Goal: Task Accomplishment & Management: Complete application form

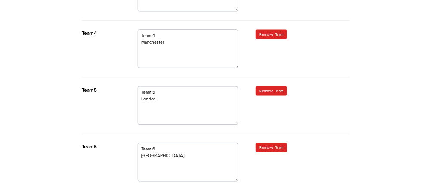
scroll to position [688, 0]
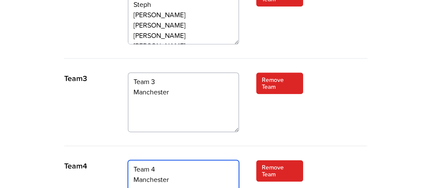
click at [155, 160] on textarea "Team 4 Manchester" at bounding box center [183, 189] width 111 height 59
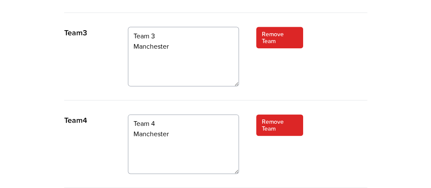
scroll to position [774, 0]
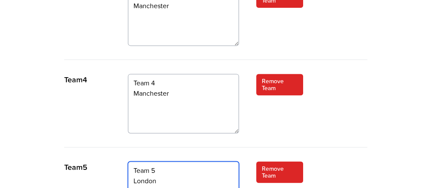
drag, startPoint x: 160, startPoint y: 118, endPoint x: 126, endPoint y: 117, distance: 33.6
click at [173, 161] on textarea "Team 5 London" at bounding box center [183, 190] width 111 height 59
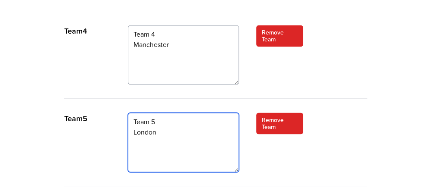
scroll to position [860, 0]
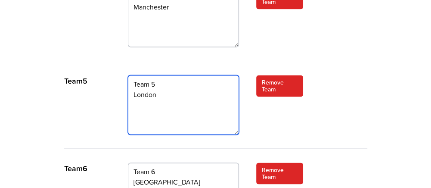
drag, startPoint x: 150, startPoint y: 32, endPoint x: 126, endPoint y: 31, distance: 24.2
click at [126, 75] on div "Team 5 Team 5 London Remove Team" at bounding box center [215, 112] width 303 height 74
click at [151, 75] on textarea "Team 5 London" at bounding box center [183, 104] width 111 height 59
drag, startPoint x: 147, startPoint y: 18, endPoint x: 125, endPoint y: 18, distance: 22.4
click at [125, 75] on div "Team 5 Team 5 London Remove Team" at bounding box center [215, 112] width 303 height 74
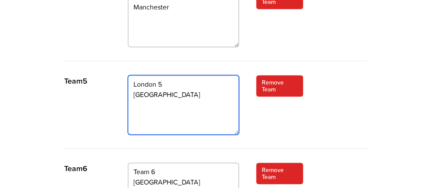
drag, startPoint x: 170, startPoint y: 36, endPoint x: 166, endPoint y: 34, distance: 5.0
click at [170, 75] on textarea "Team 5 London" at bounding box center [183, 104] width 111 height 59
drag, startPoint x: 131, startPoint y: 31, endPoint x: 124, endPoint y: 30, distance: 6.9
click at [124, 75] on div "Team 5 Team 5 London Remove Team" at bounding box center [215, 112] width 303 height 74
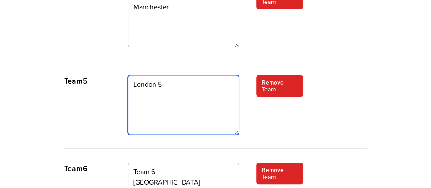
click at [162, 75] on textarea "Team 5 London" at bounding box center [183, 104] width 111 height 59
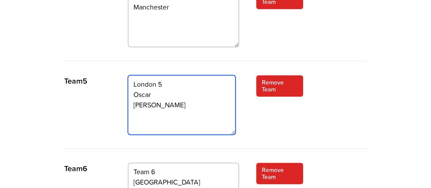
type textarea "London 5 Oscar Max Hannah Sam"
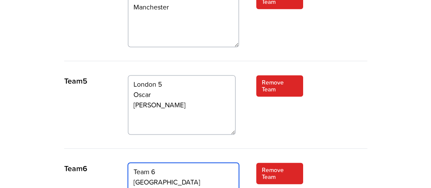
drag, startPoint x: 159, startPoint y: 119, endPoint x: 117, endPoint y: 118, distance: 42.6
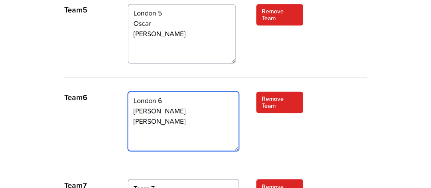
scroll to position [990, 0]
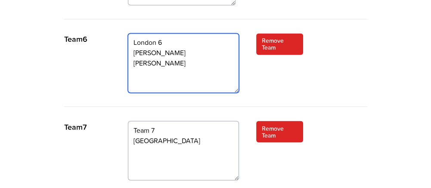
type textarea "London 6 Emily Holly Kane Kevin"
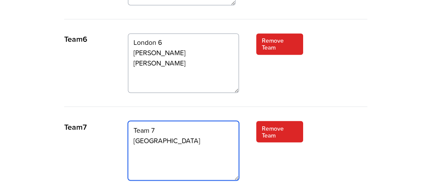
drag, startPoint x: 152, startPoint y: 74, endPoint x: 122, endPoint y: 75, distance: 29.7
click at [122, 120] on div "Team 7 Team 7 London Remove Team" at bounding box center [215, 157] width 303 height 74
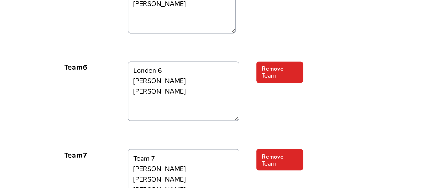
scroll to position [946, 0]
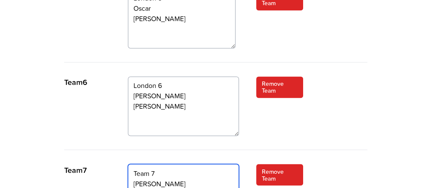
drag, startPoint x: 151, startPoint y: 102, endPoint x: 112, endPoint y: 102, distance: 39.2
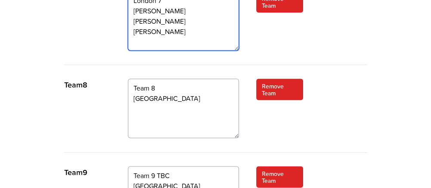
scroll to position [1177, 0]
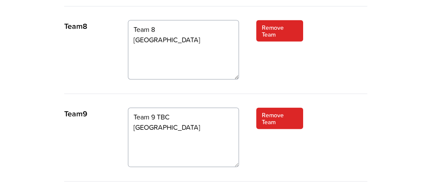
type textarea "London 7 James Nick Josh Tom Cliff"
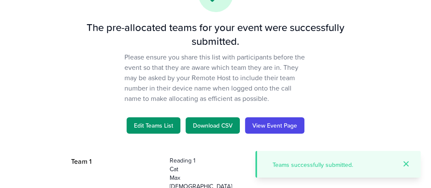
scroll to position [86, 0]
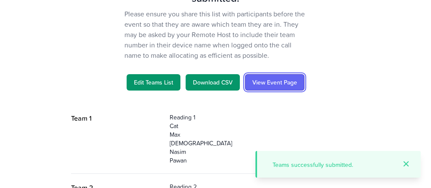
click at [273, 83] on link "View Event Page" at bounding box center [274, 82] width 59 height 16
